Goal: Find specific page/section: Find specific page/section

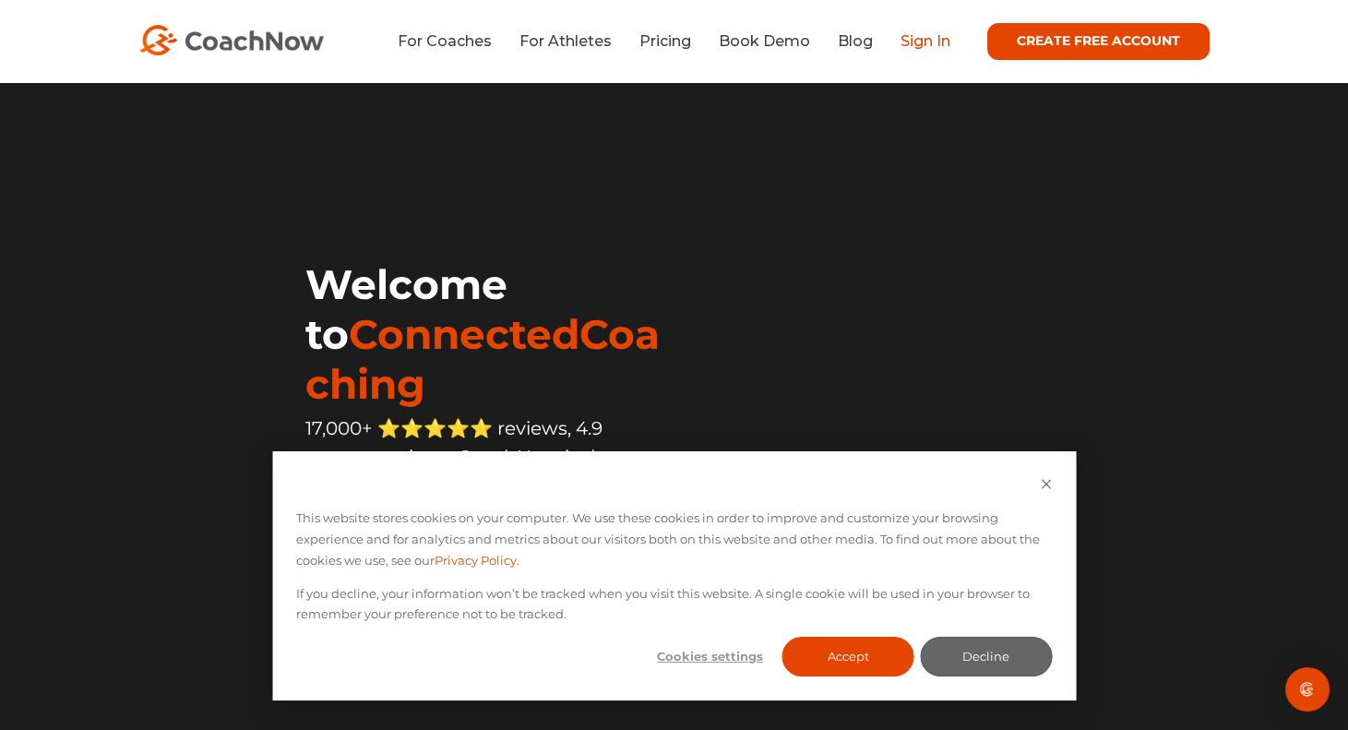
click at [925, 42] on link "Sign In" at bounding box center [926, 41] width 50 height 18
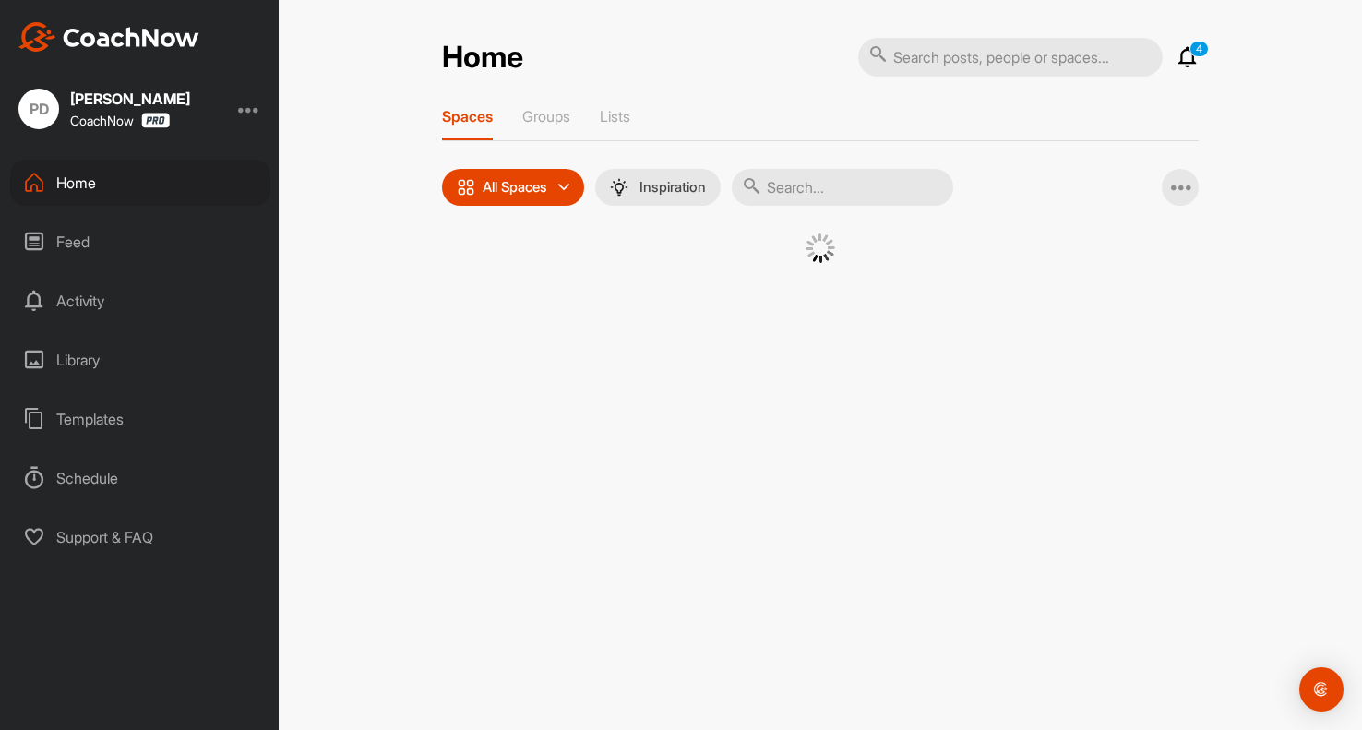
click at [173, 192] on div "Home" at bounding box center [140, 183] width 260 height 46
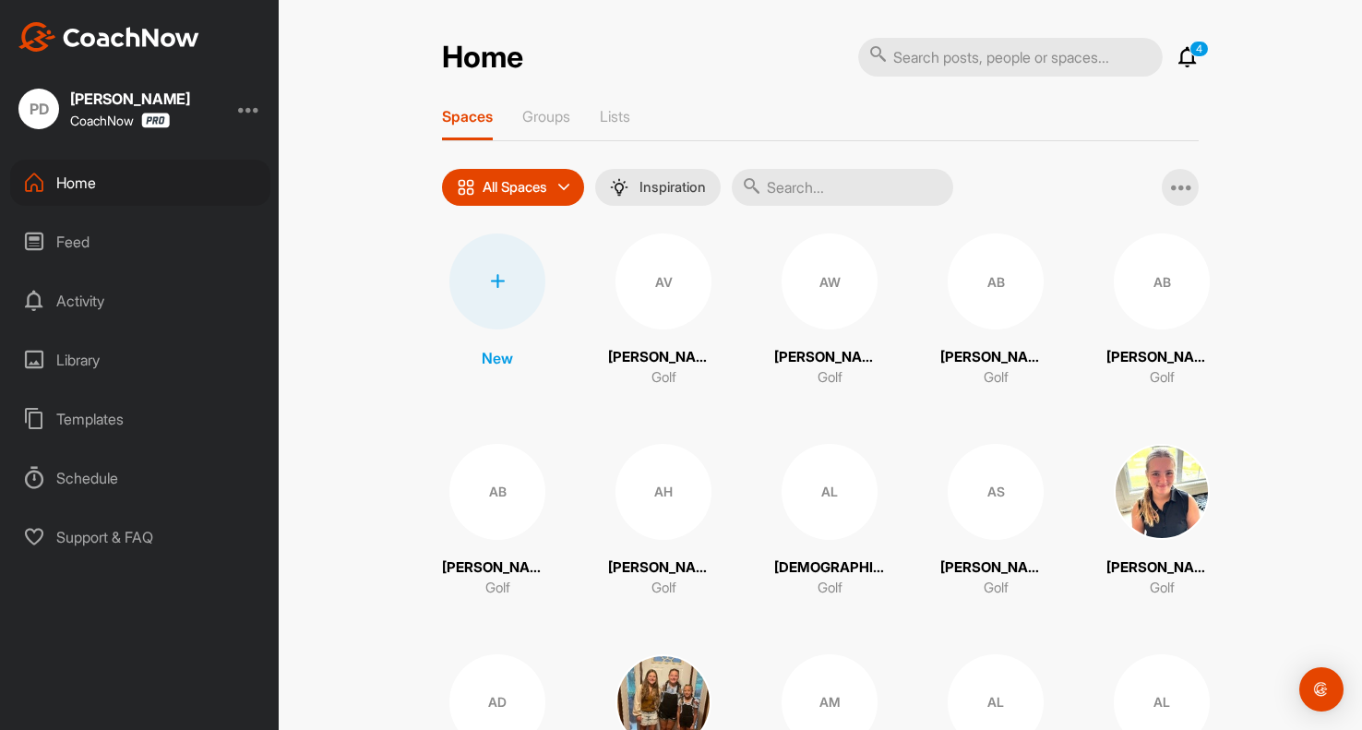
click at [820, 192] on input "text" at bounding box center [843, 187] width 222 height 37
type input "[PERSON_NAME]"
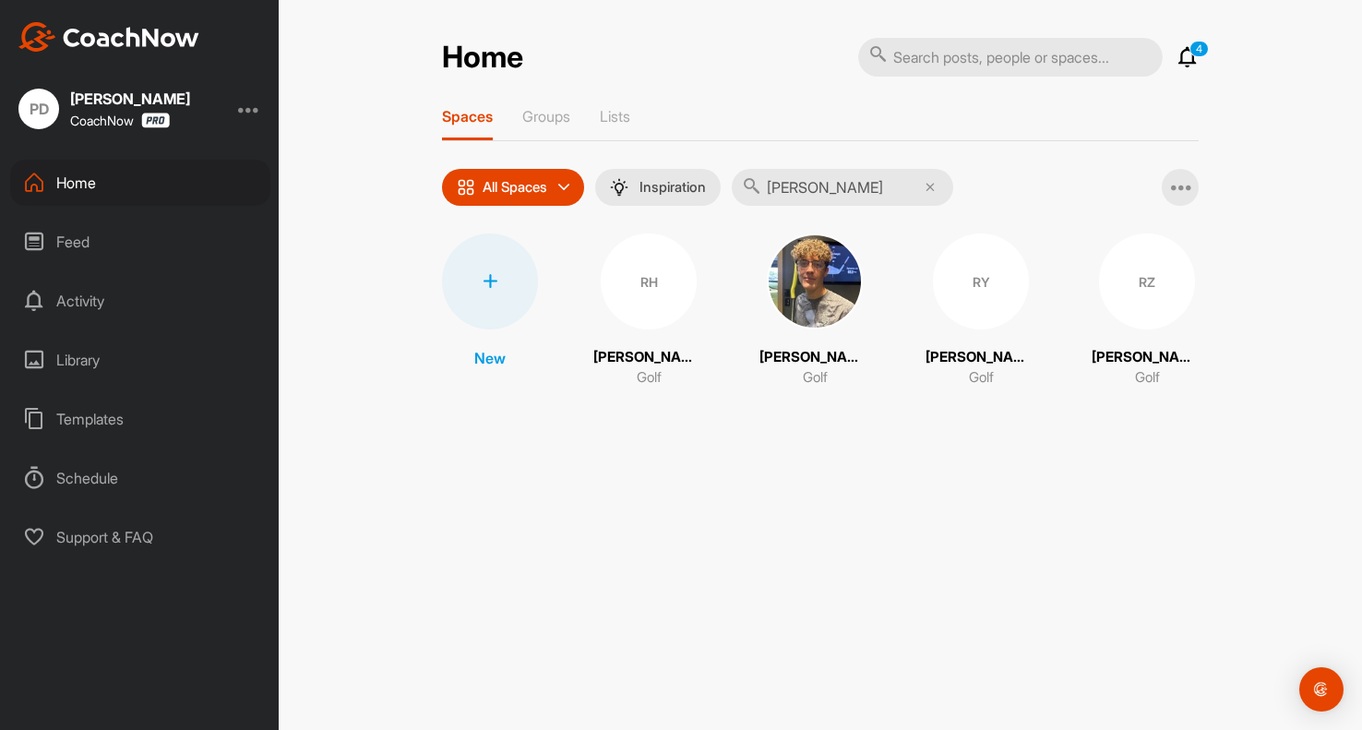
click at [796, 281] on img at bounding box center [815, 282] width 96 height 96
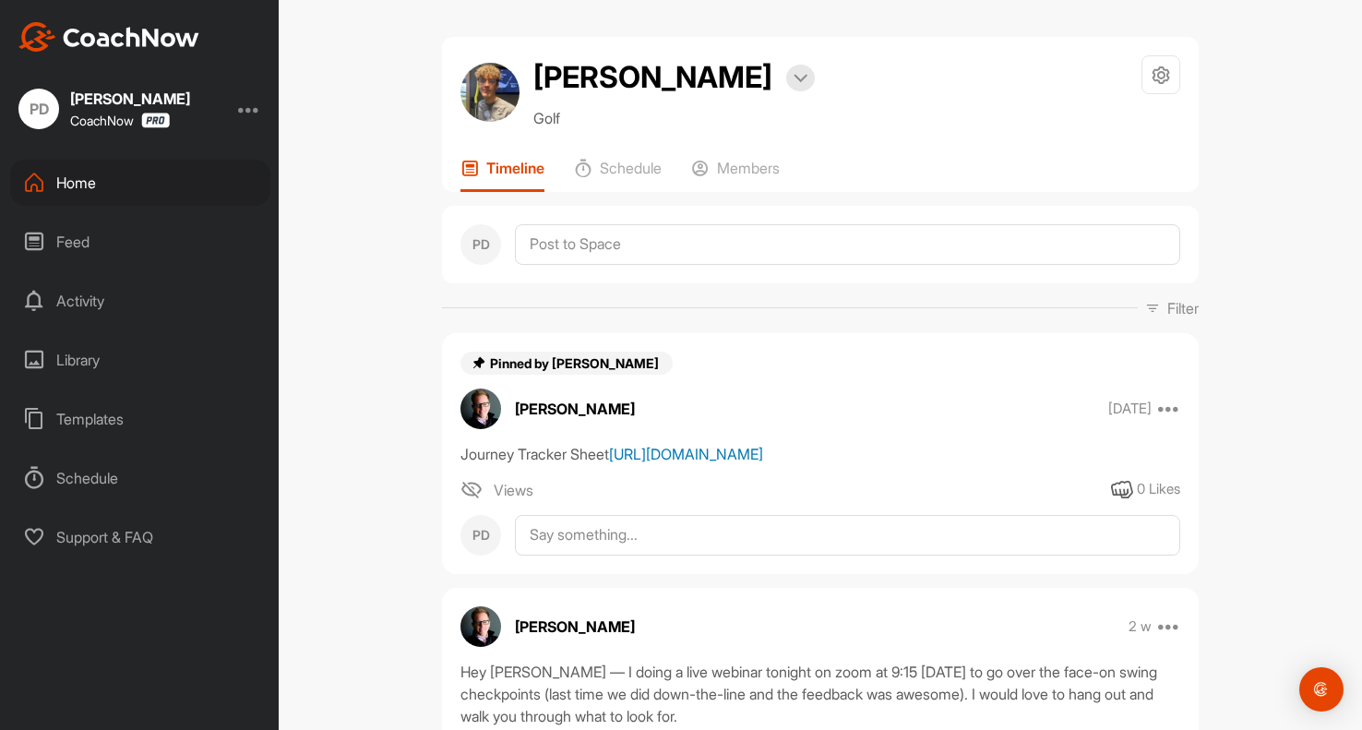
click at [609, 463] on link "[URL][DOMAIN_NAME]" at bounding box center [686, 454] width 154 height 18
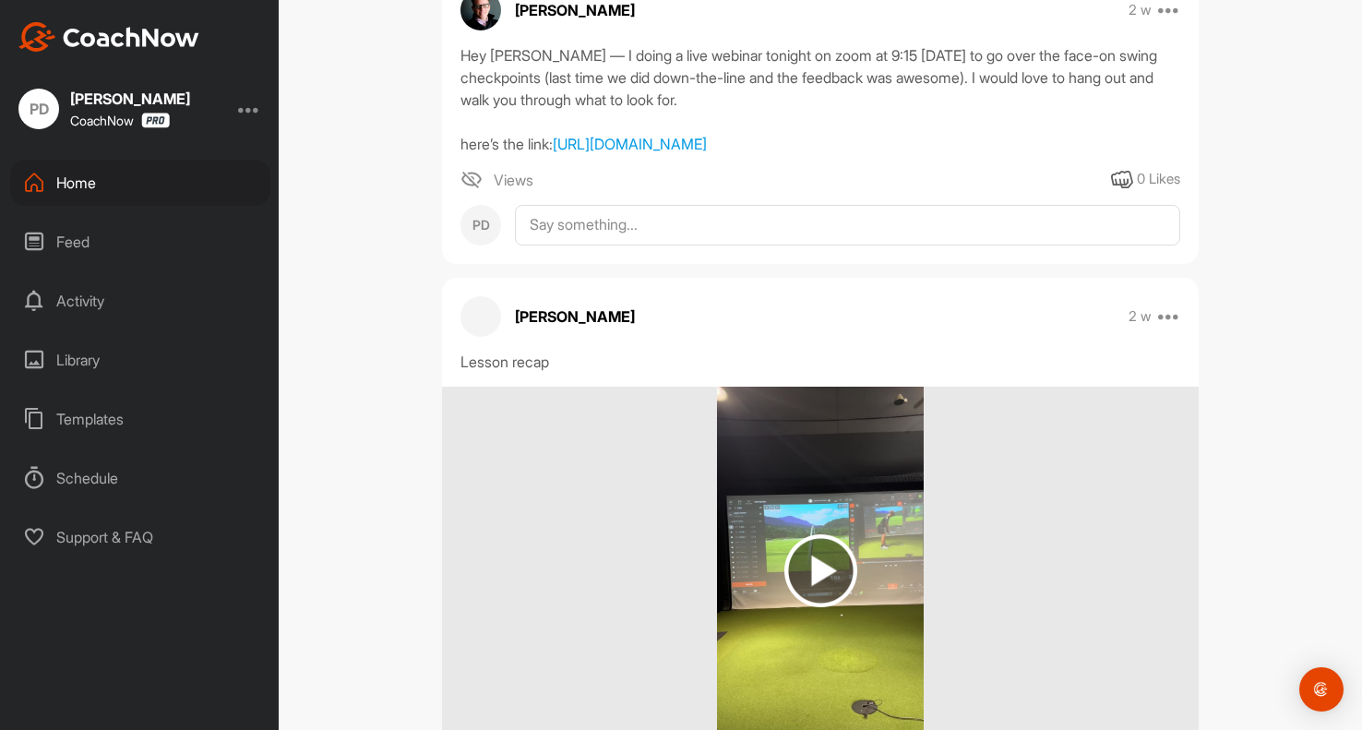
scroll to position [1108, 0]
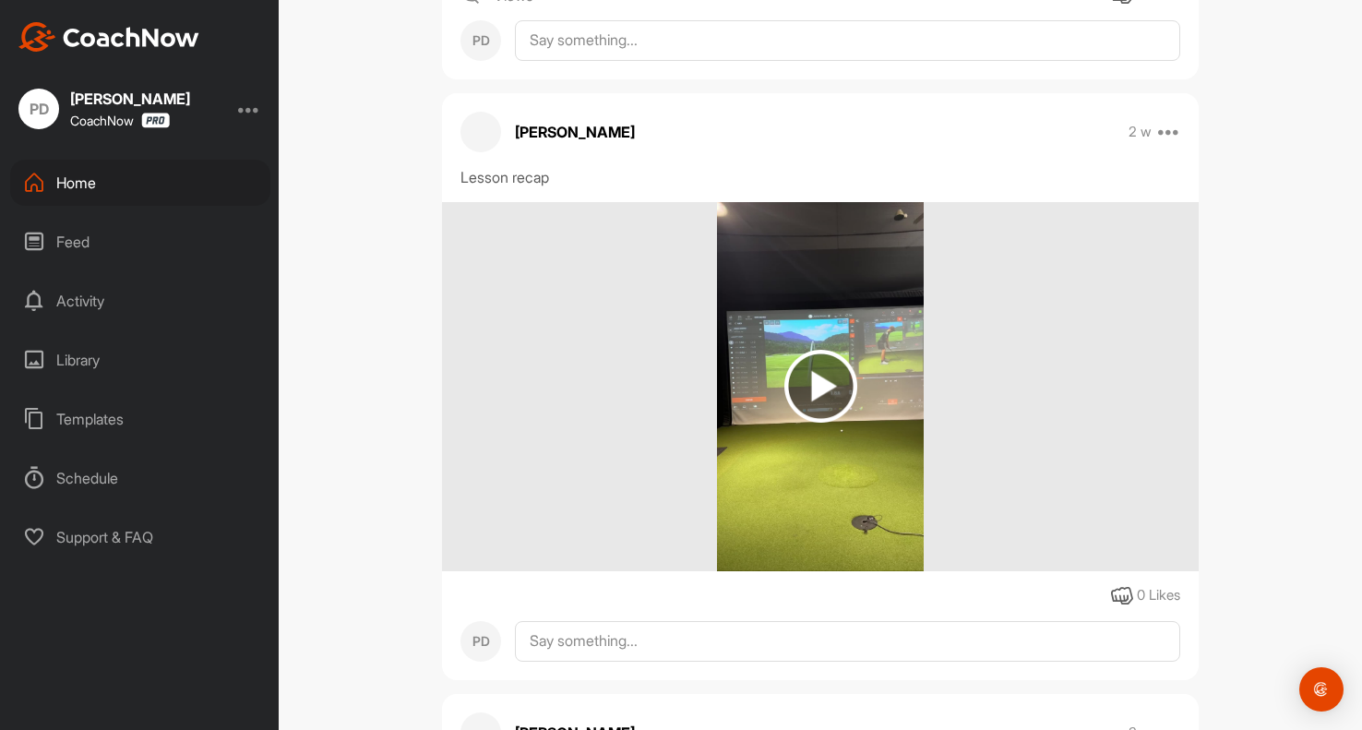
click at [142, 179] on div "Home" at bounding box center [140, 183] width 260 height 46
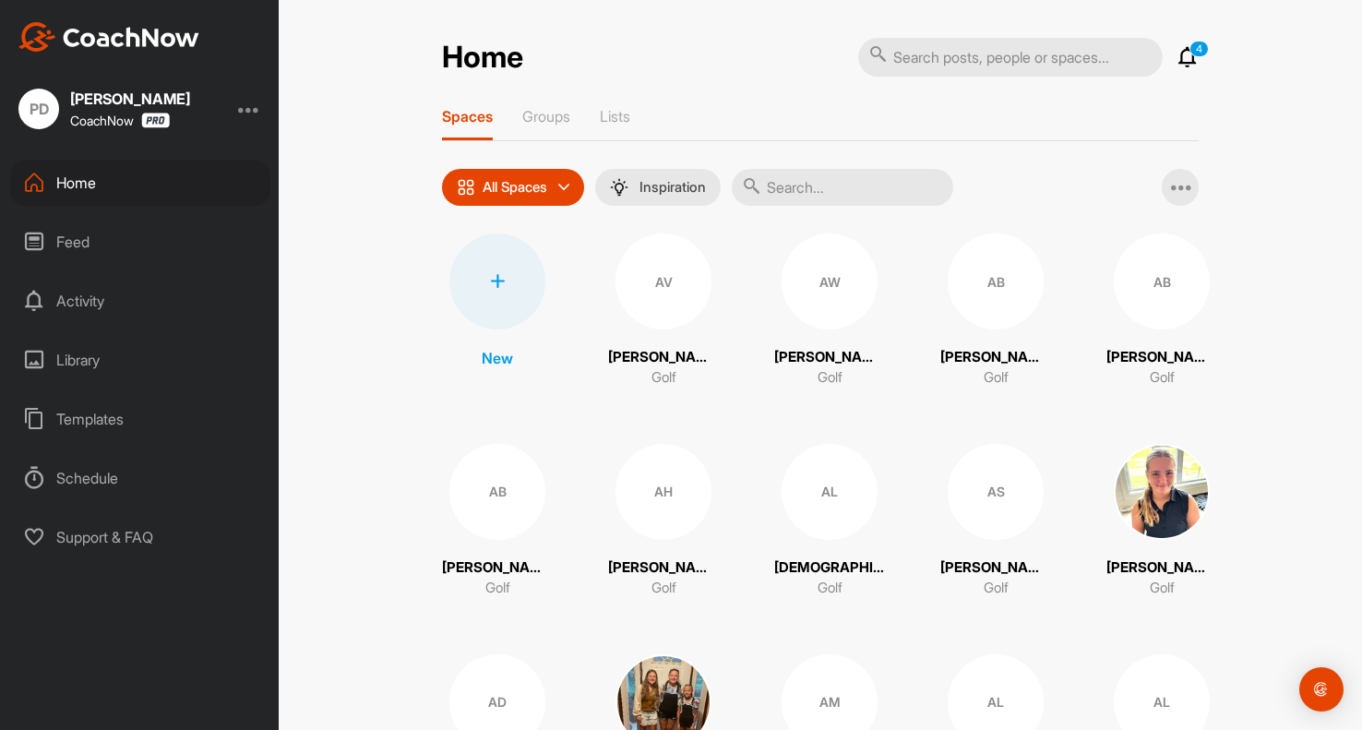
click at [851, 200] on input "text" at bounding box center [843, 187] width 222 height 37
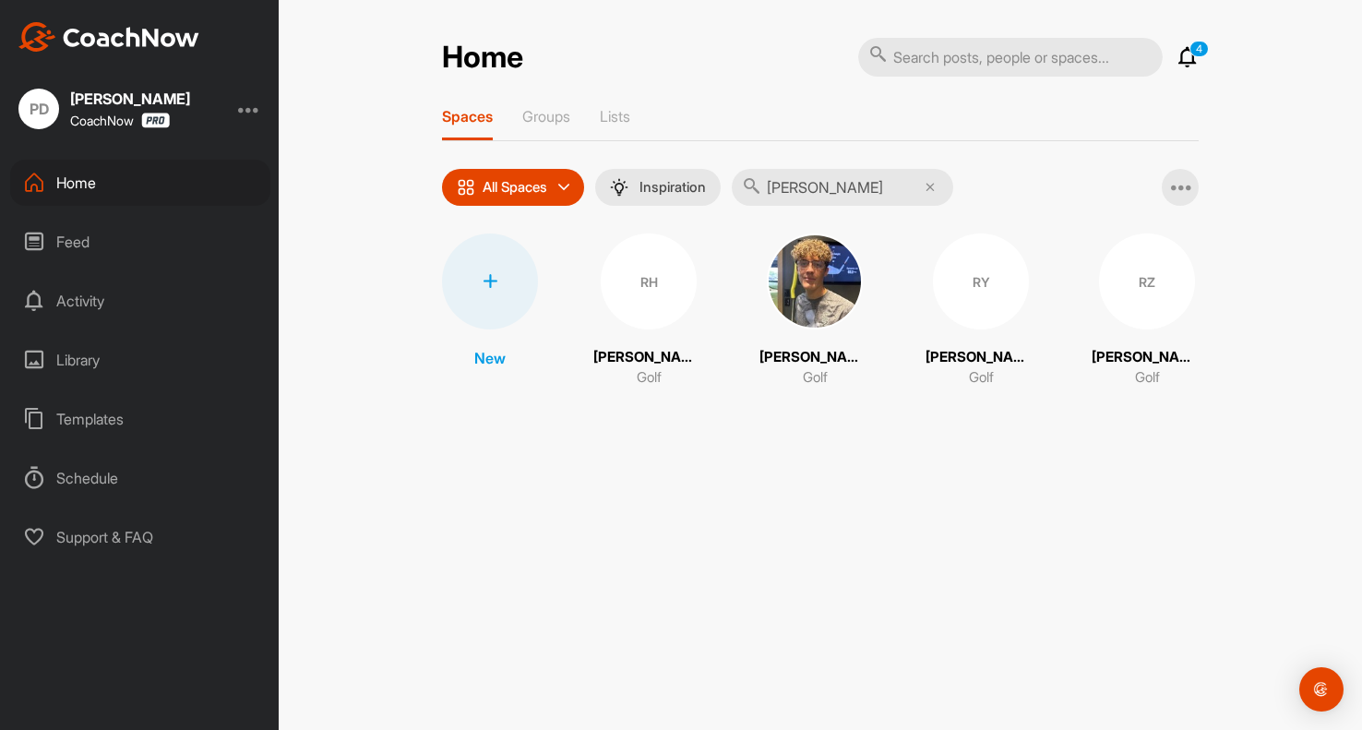
type input "[PERSON_NAME]"
click at [1031, 150] on div "Spaces Groups Lists All Spaces All spaces SMART LISTS Unanswered by me 15 days …" at bounding box center [820, 257] width 757 height 300
click at [819, 306] on img at bounding box center [815, 282] width 96 height 96
